Goal: Find specific page/section: Find specific page/section

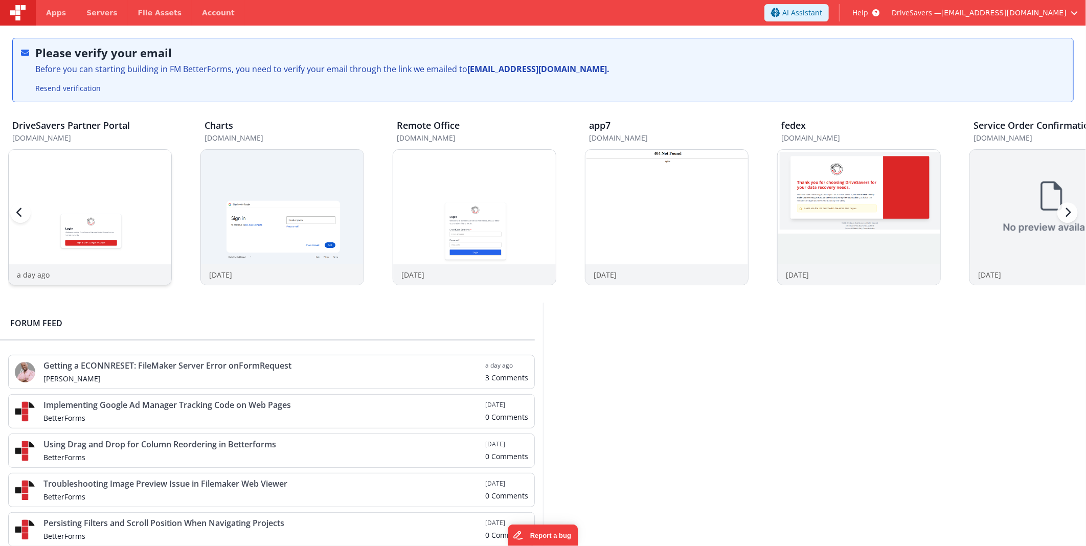
click at [146, 233] on img at bounding box center [90, 231] width 163 height 163
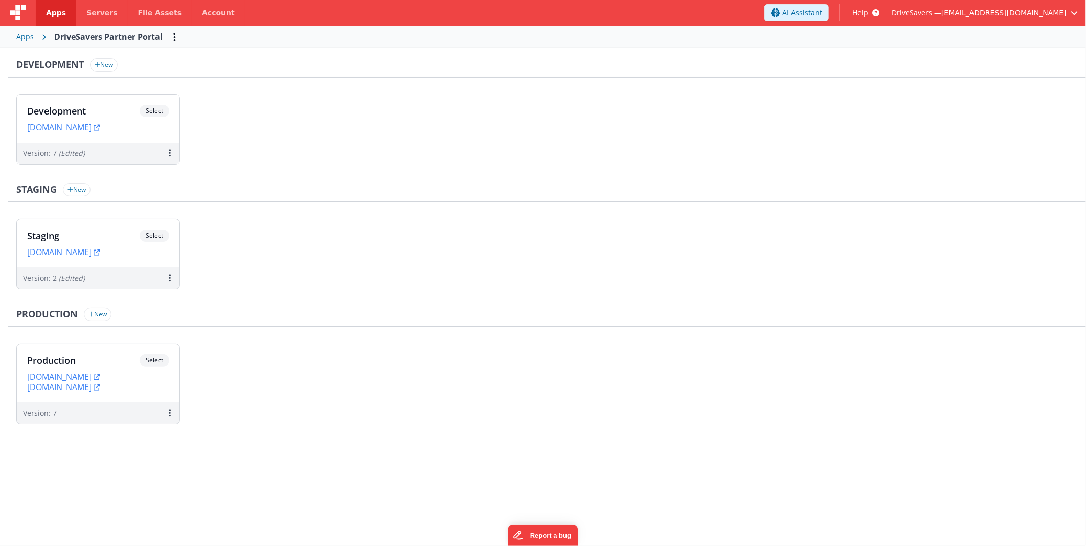
click at [775, 161] on ul "Development Select URLs [DOMAIN_NAME] Version: 7 (Edited)" at bounding box center [551, 134] width 1070 height 81
click at [105, 116] on div "Development Select" at bounding box center [98, 113] width 142 height 17
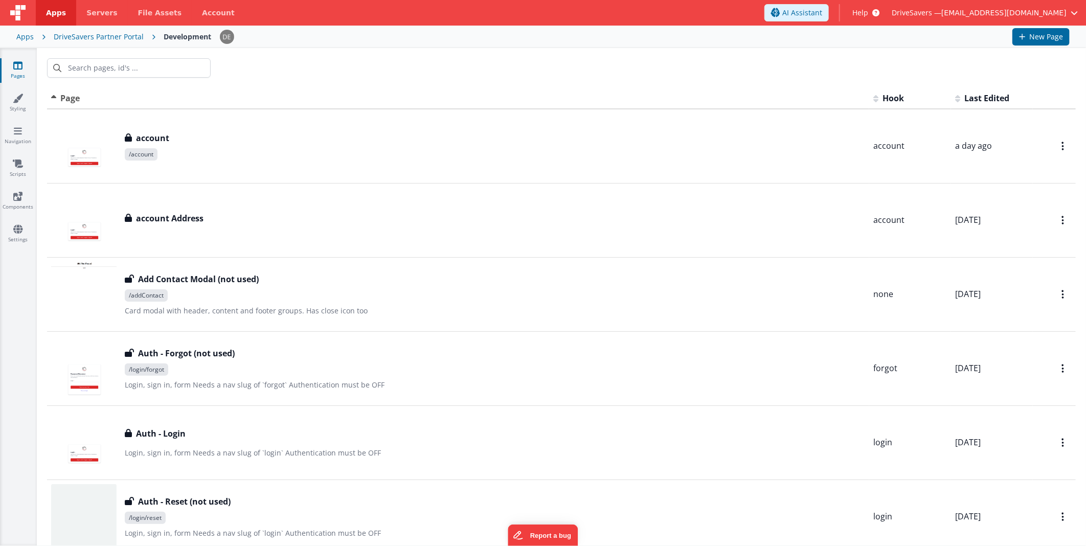
click at [200, 150] on span "/account" at bounding box center [495, 154] width 741 height 12
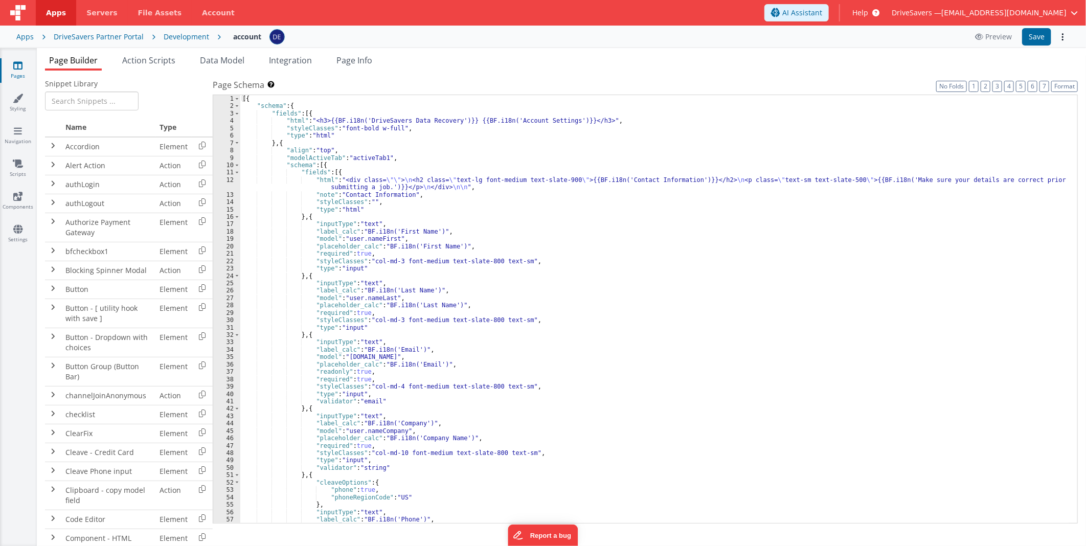
click at [498, 361] on div "[{ "schema" : { "fields" : [{ "html" : "<h3>{{BF.i18n('DriveSavers Data Recover…" at bounding box center [654, 316] width 828 height 443
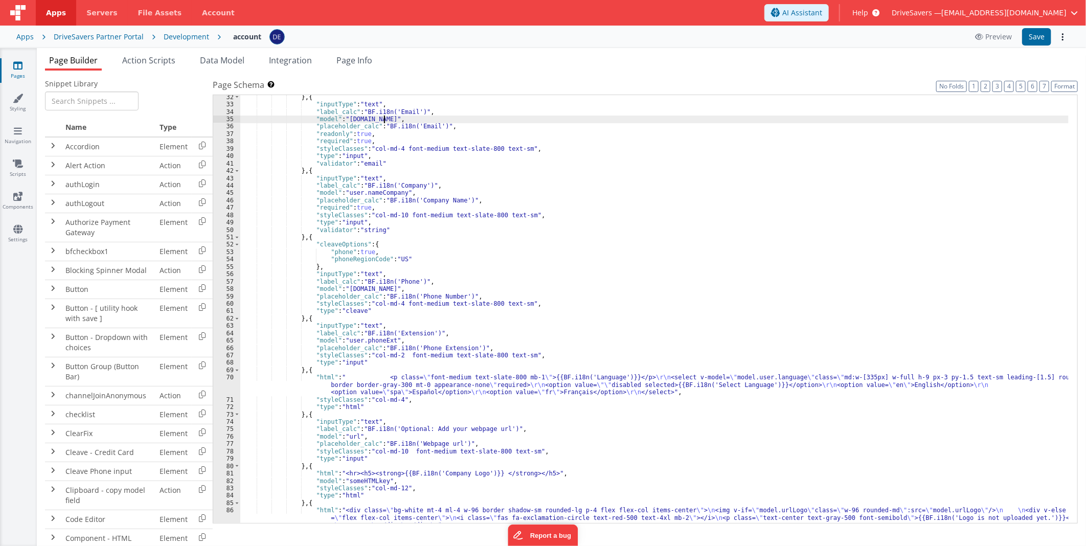
scroll to position [272, 0]
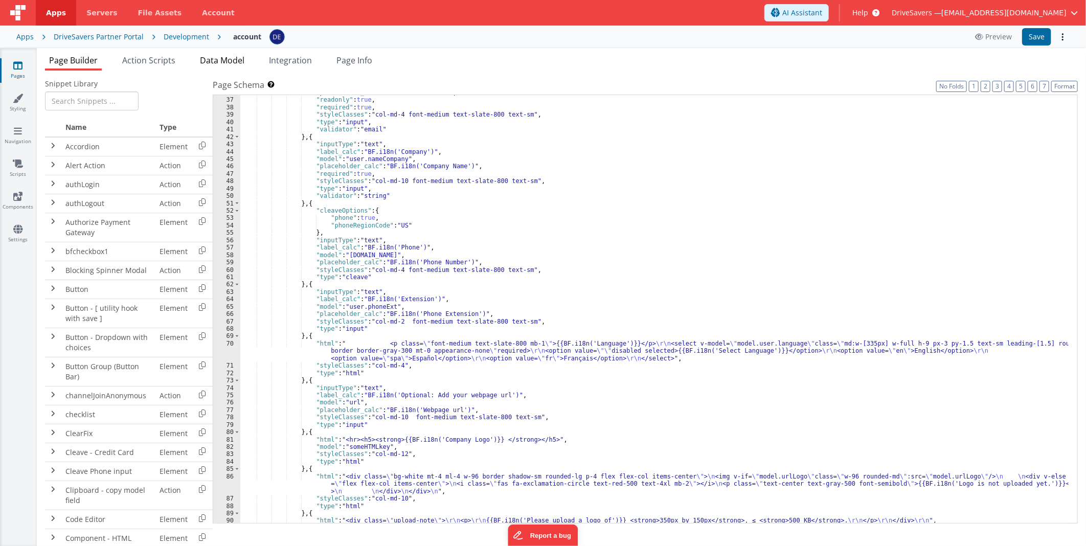
click at [234, 63] on span "Data Model" at bounding box center [222, 60] width 44 height 11
